Goal: Task Accomplishment & Management: Manage account settings

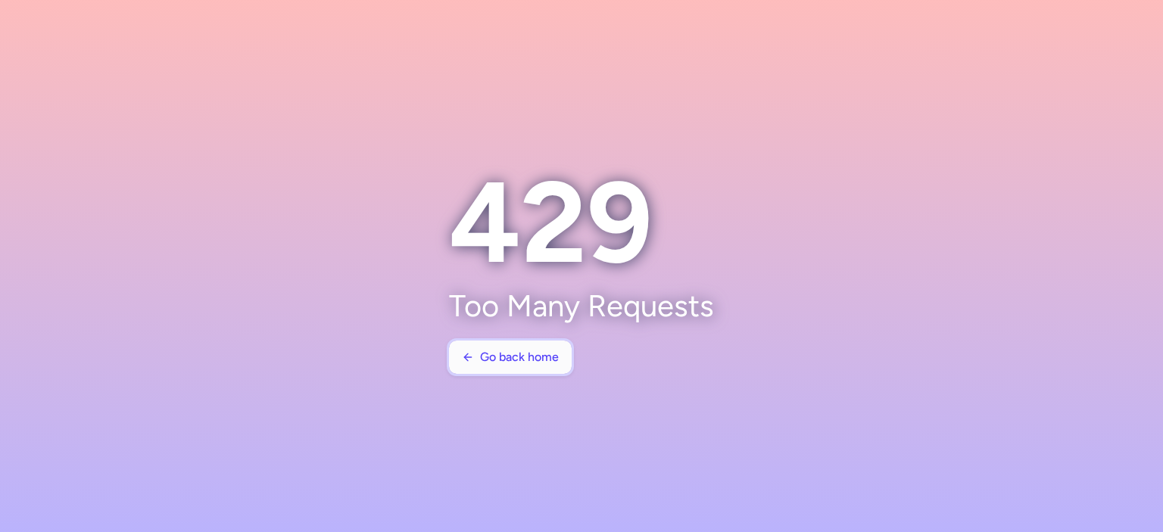
click at [503, 356] on span "Go back home" at bounding box center [519, 357] width 79 height 14
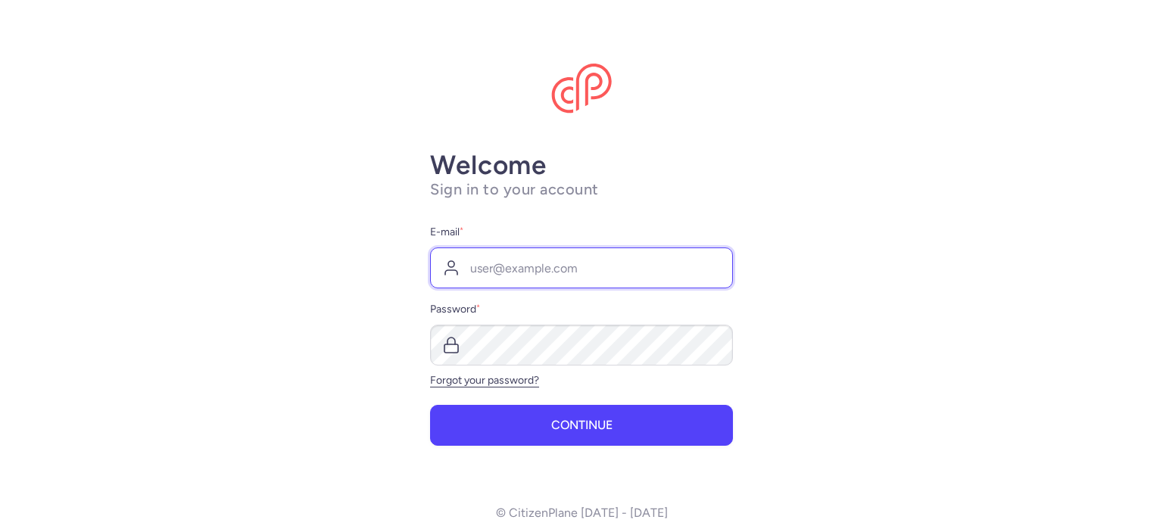
type input "[PERSON_NAME][EMAIL_ADDRESS][DOMAIN_NAME]"
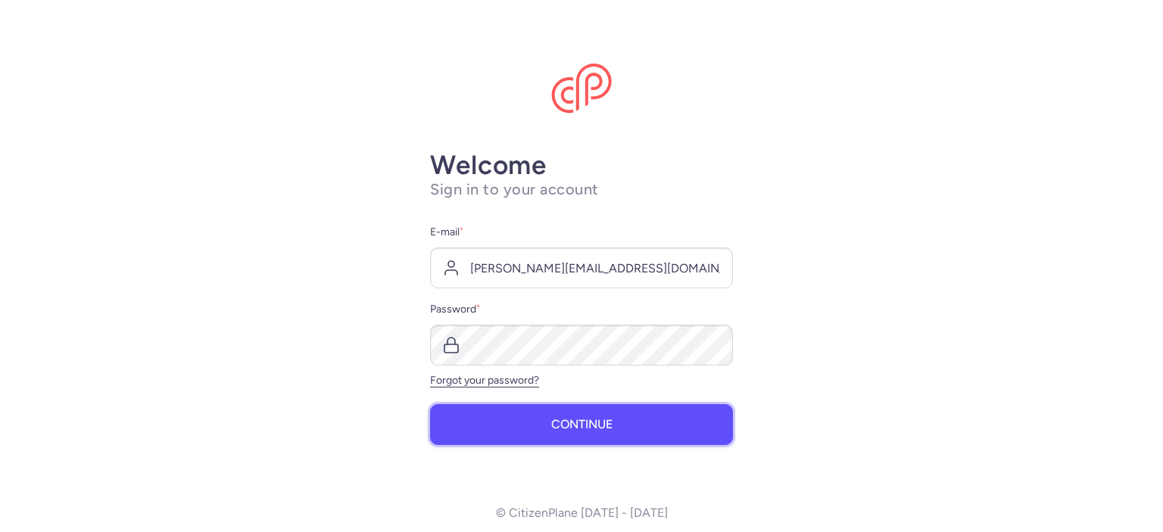
click at [559, 423] on span "Continue" at bounding box center [581, 425] width 61 height 14
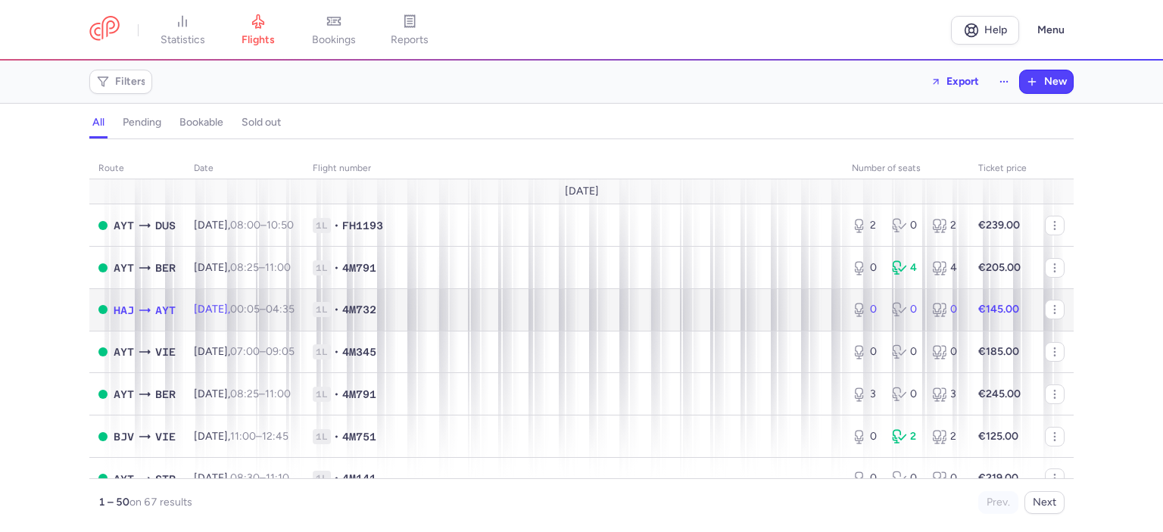
click at [548, 312] on span "1L • 4M732" at bounding box center [573, 309] width 521 height 15
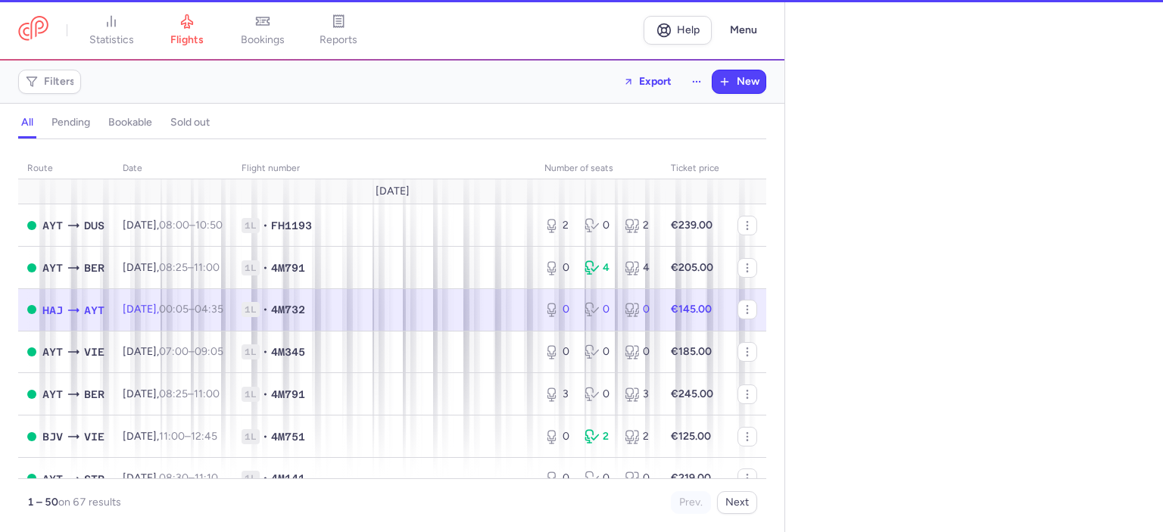
select select "days"
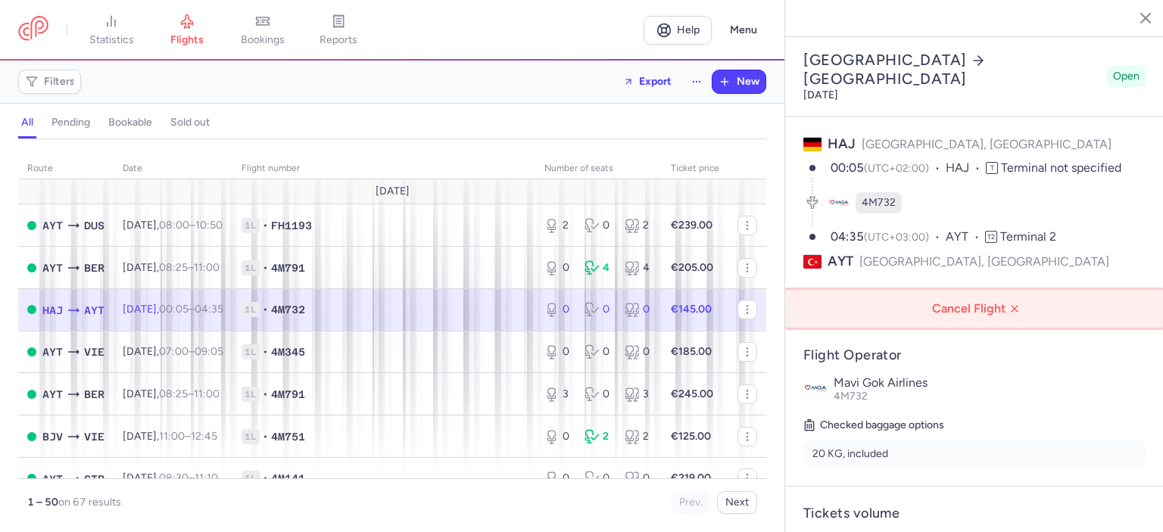
click at [978, 302] on span "Cancel Flight" at bounding box center [977, 309] width 354 height 14
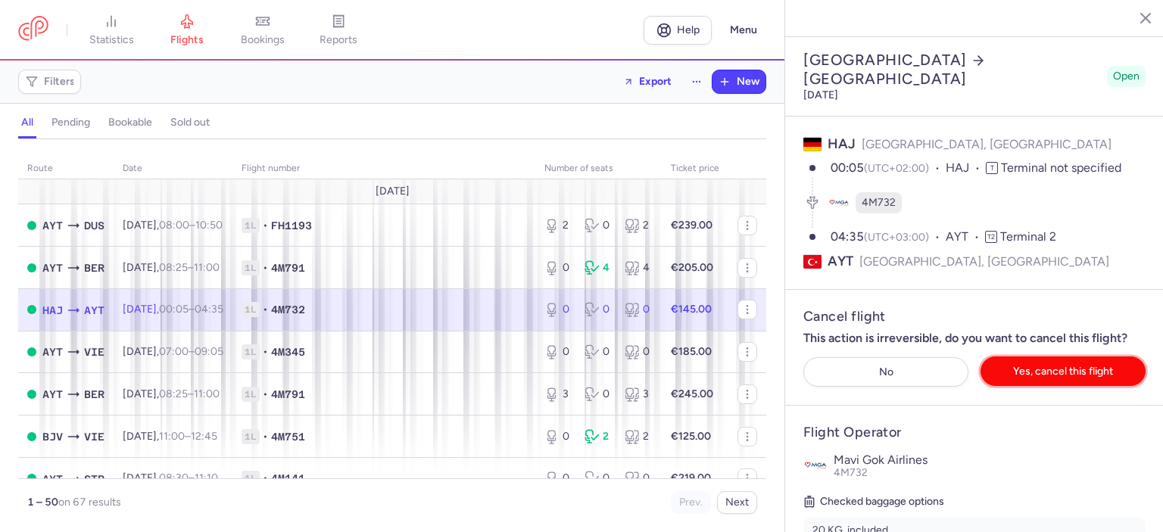
click at [1021, 366] on span "Yes, cancel this flight" at bounding box center [1063, 371] width 100 height 11
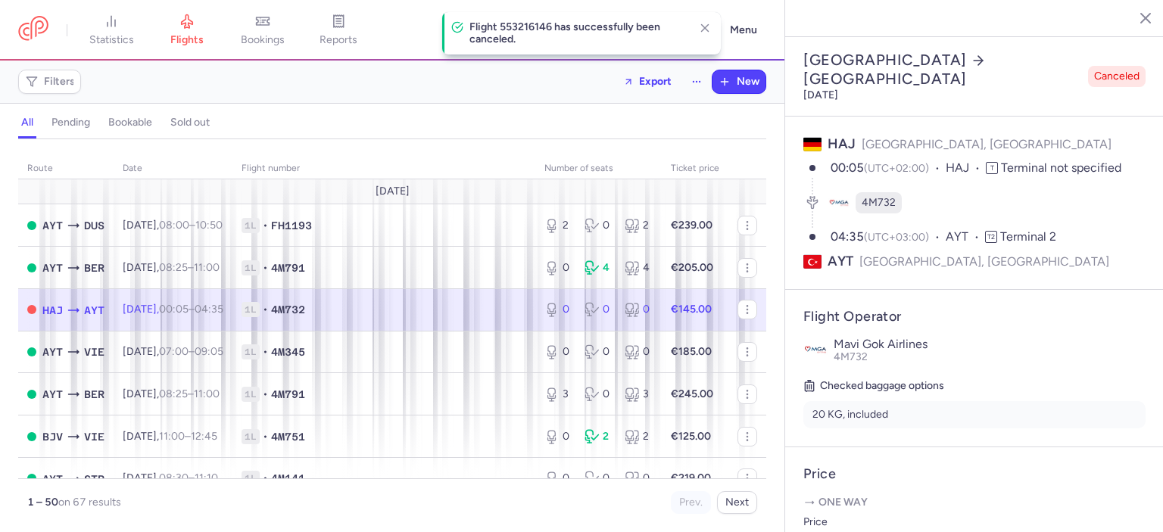
click at [1135, 20] on line "button" at bounding box center [1134, 18] width 8 height 8
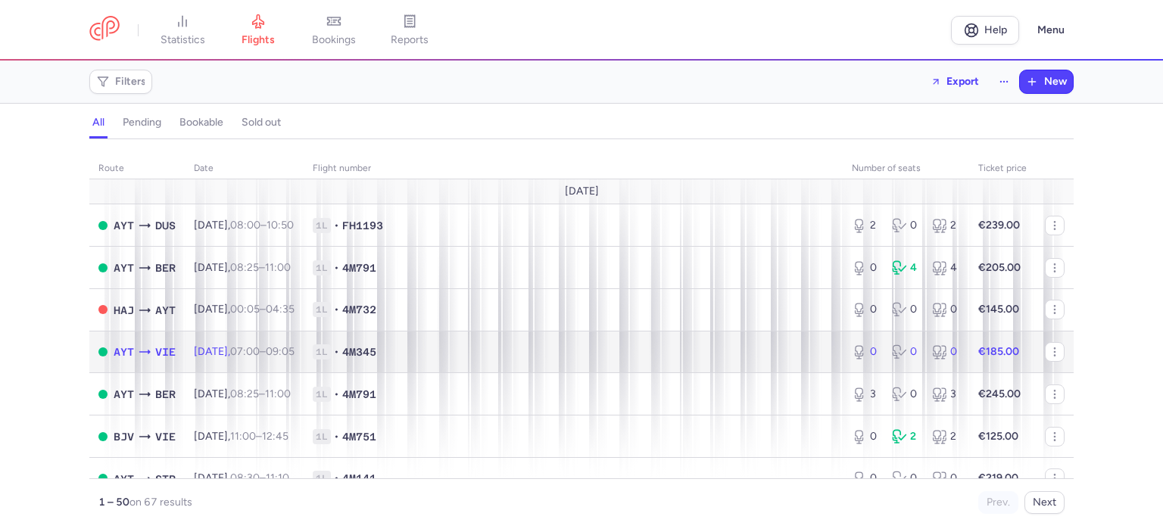
click at [533, 353] on span "1L • 4M345" at bounding box center [573, 351] width 521 height 15
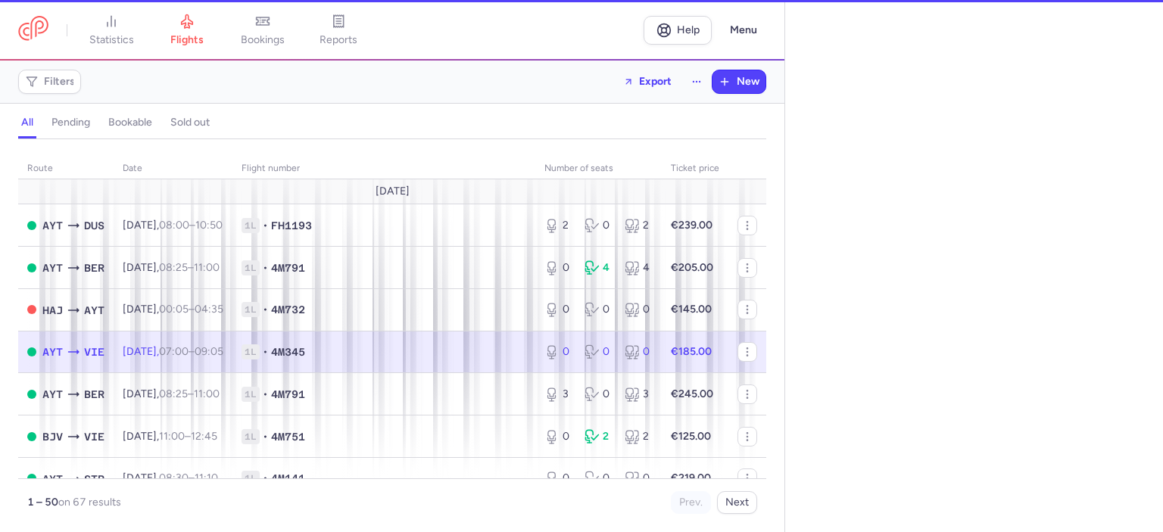
select select "days"
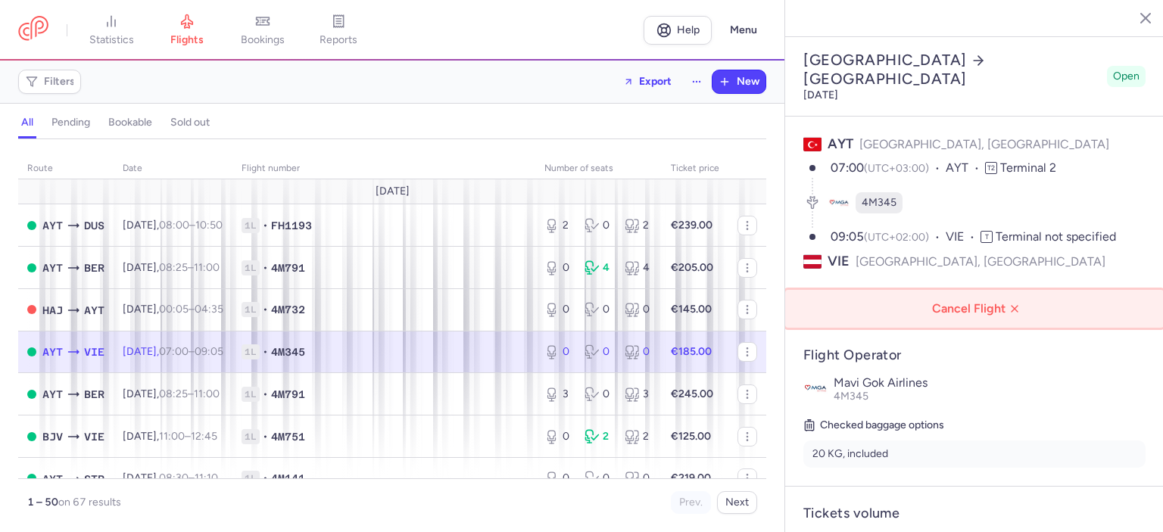
click at [965, 302] on span "Cancel Flight" at bounding box center [977, 309] width 354 height 14
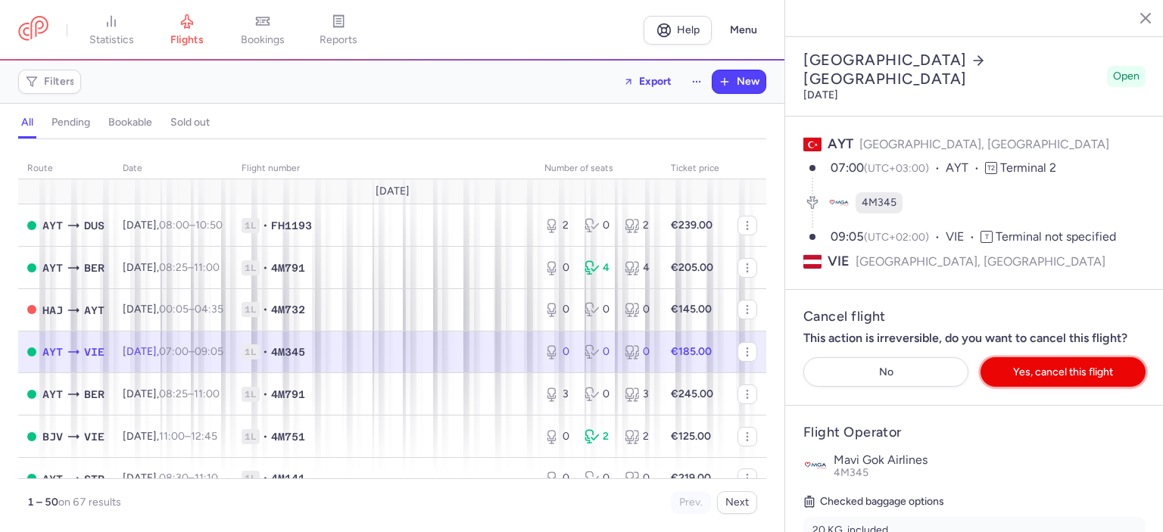
drag, startPoint x: 1035, startPoint y: 316, endPoint x: 1045, endPoint y: 300, distance: 19.1
click at [1035, 366] on span "Yes, cancel this flight" at bounding box center [1063, 371] width 100 height 11
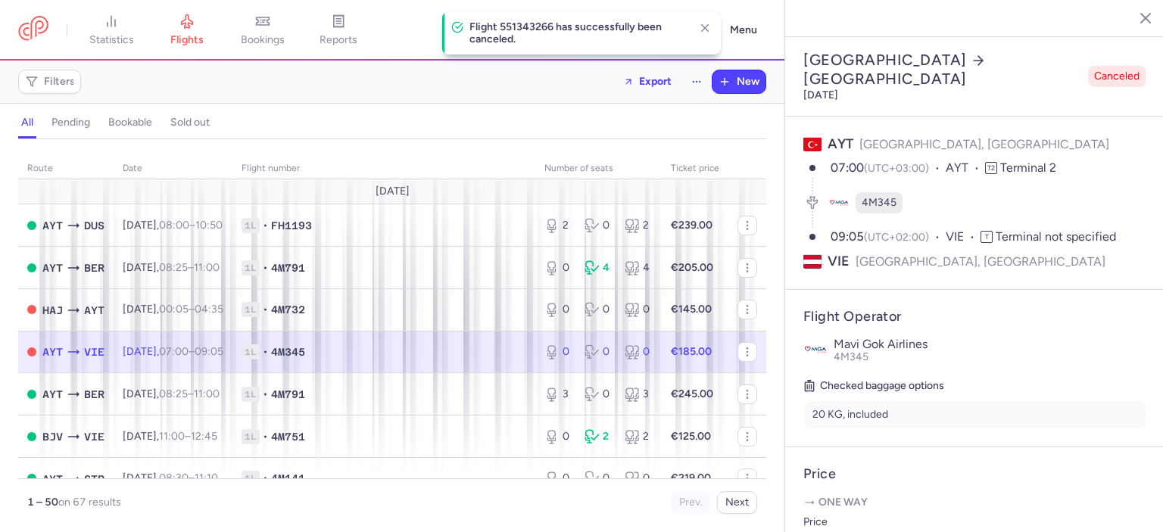
click at [1135, 14] on line "button" at bounding box center [1134, 18] width 8 height 8
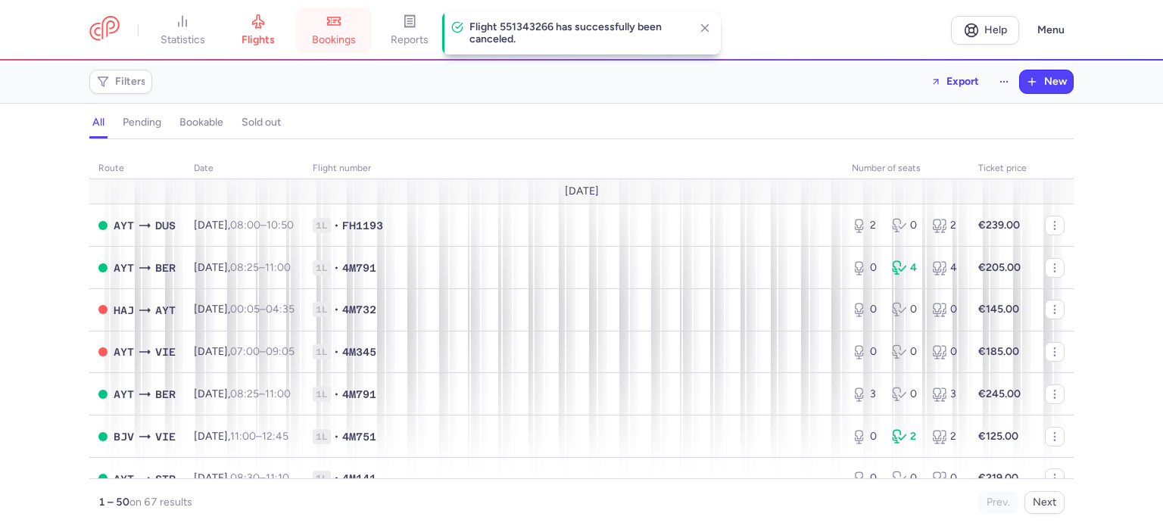
click at [339, 35] on span "bookings" at bounding box center [334, 40] width 44 height 14
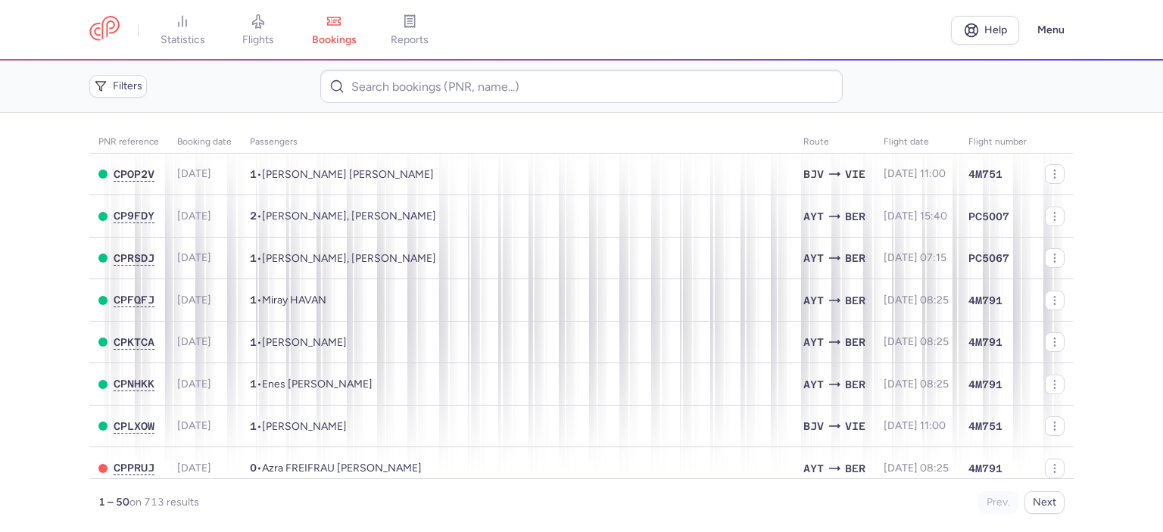
click at [260, 36] on span "flights" at bounding box center [258, 40] width 32 height 14
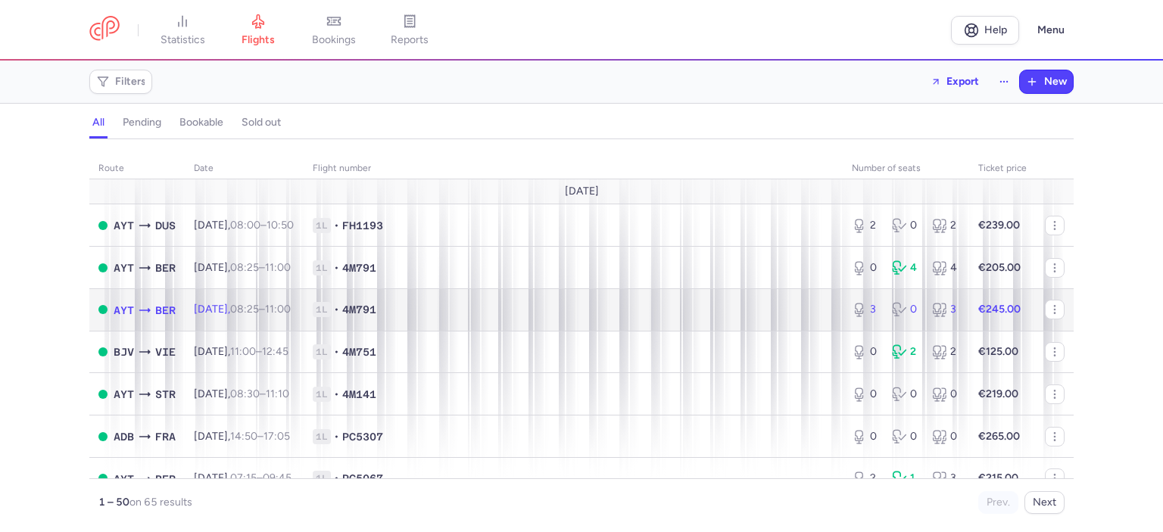
click at [553, 313] on span "1L • 4M791" at bounding box center [573, 309] width 521 height 15
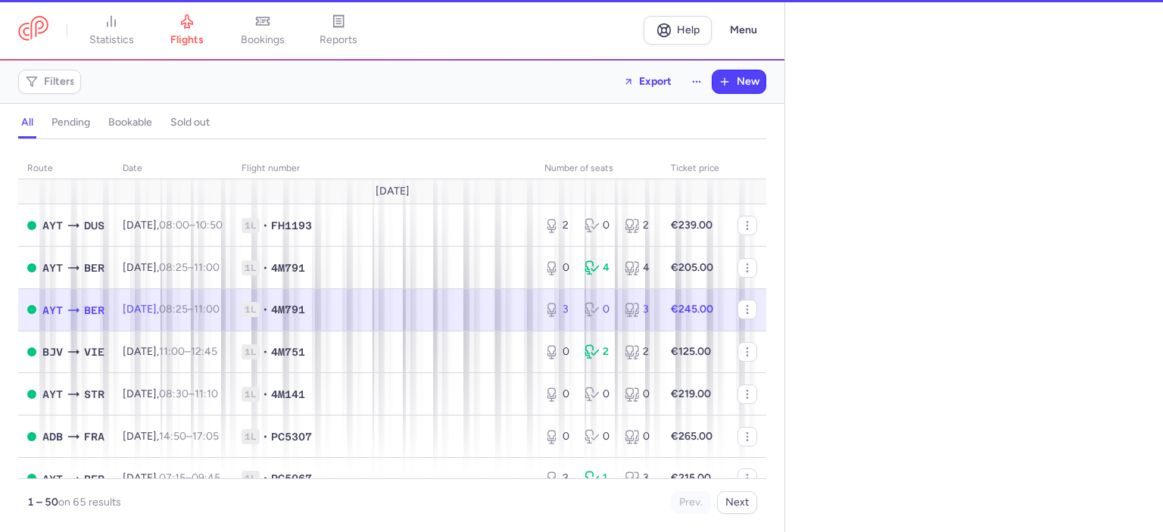
select select "days"
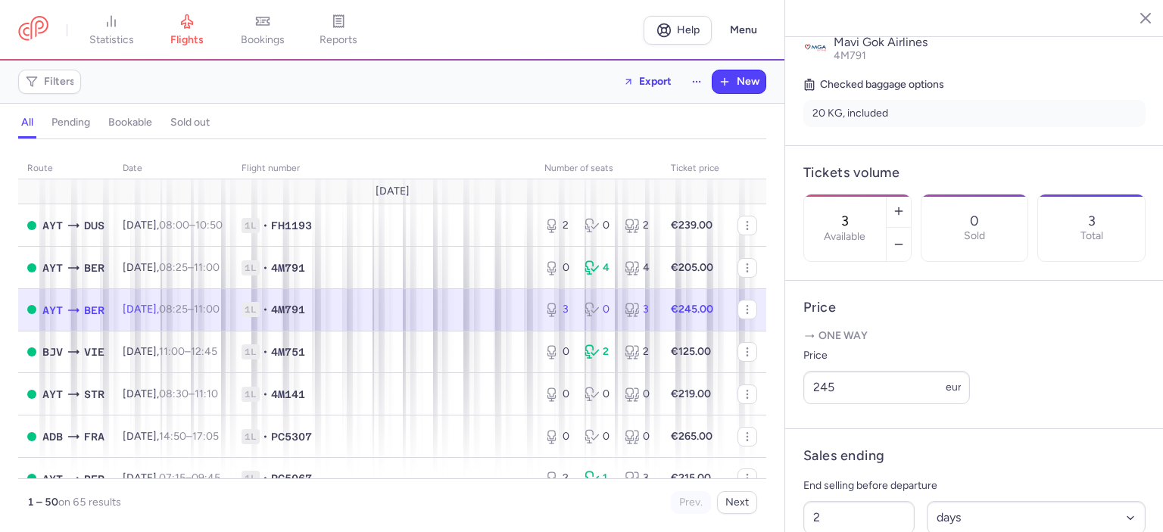
scroll to position [343, 0]
click at [855, 397] on input "245" at bounding box center [886, 385] width 167 height 33
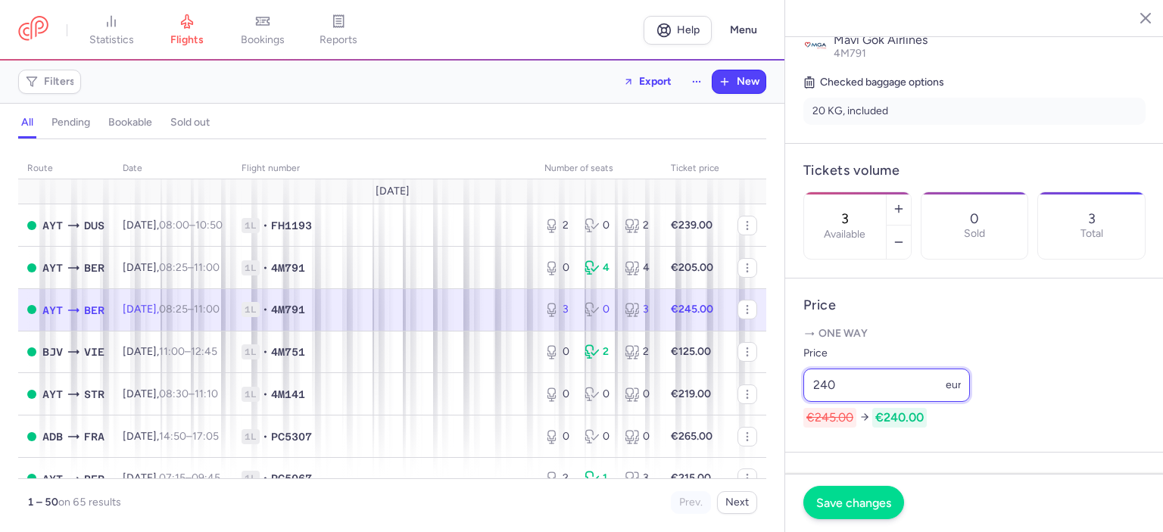
type input "240"
click at [848, 500] on span "Save changes" at bounding box center [853, 503] width 75 height 14
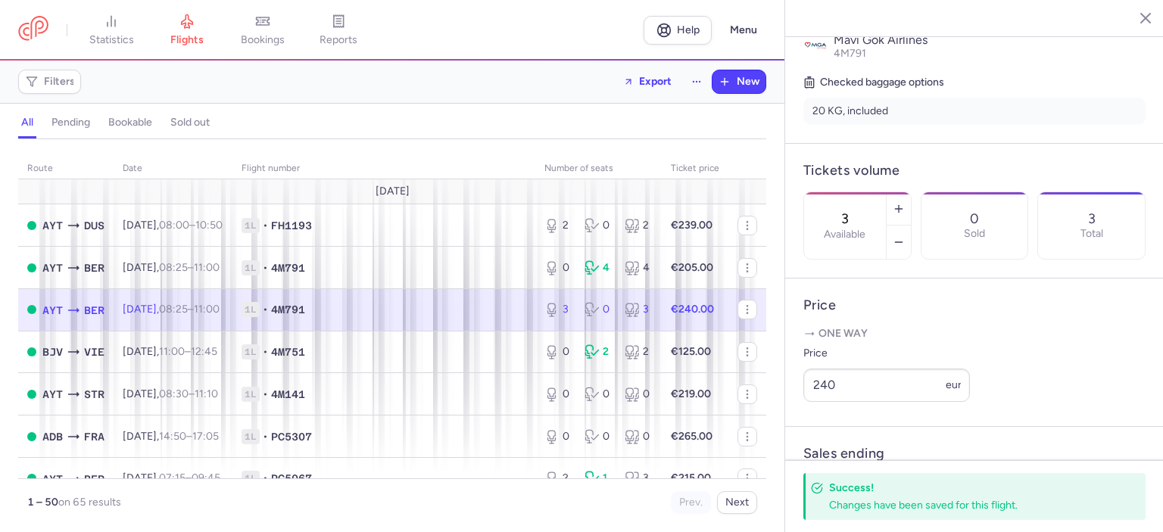
click at [1135, 20] on icon "button" at bounding box center [1133, 17] width 15 height 15
